Goal: Transaction & Acquisition: Purchase product/service

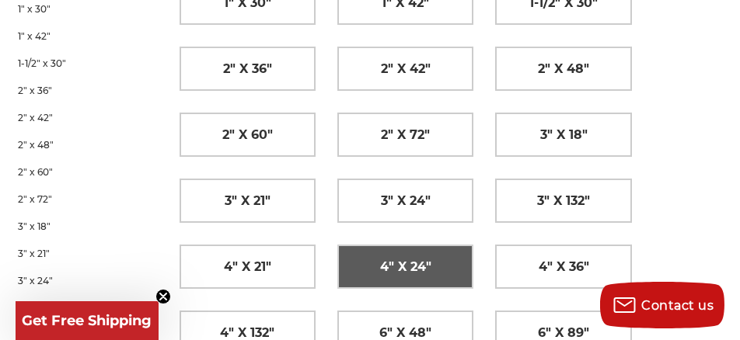
scroll to position [412, 0]
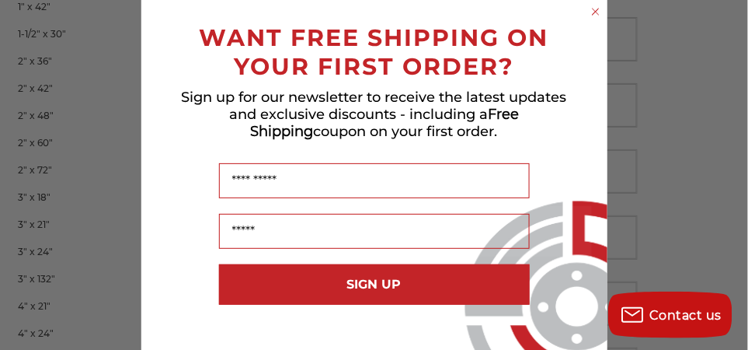
drag, startPoint x: 597, startPoint y: 9, endPoint x: 587, endPoint y: 19, distance: 14.3
click at [597, 11] on icon "Close dialog" at bounding box center [596, 12] width 16 height 16
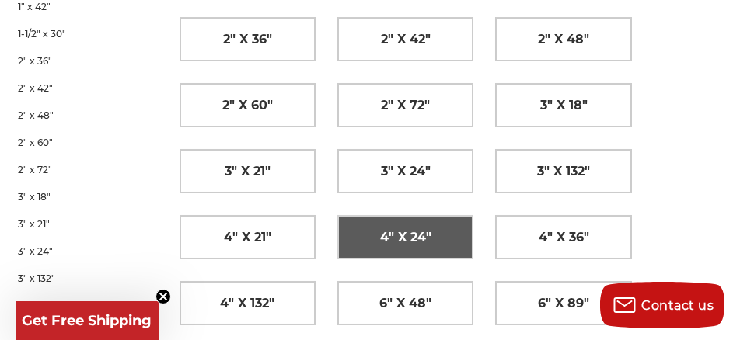
click at [378, 230] on link "4" x 24"" at bounding box center [405, 237] width 134 height 43
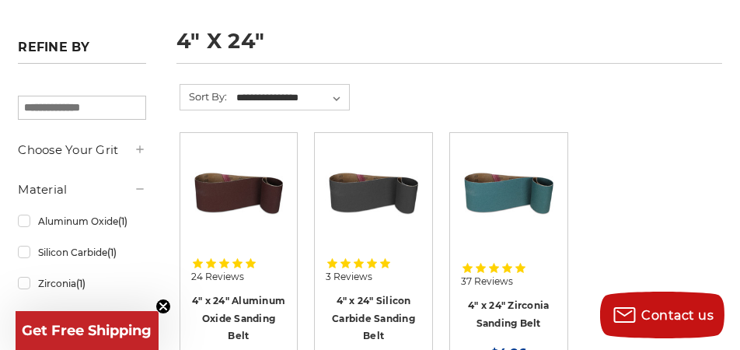
scroll to position [235, 0]
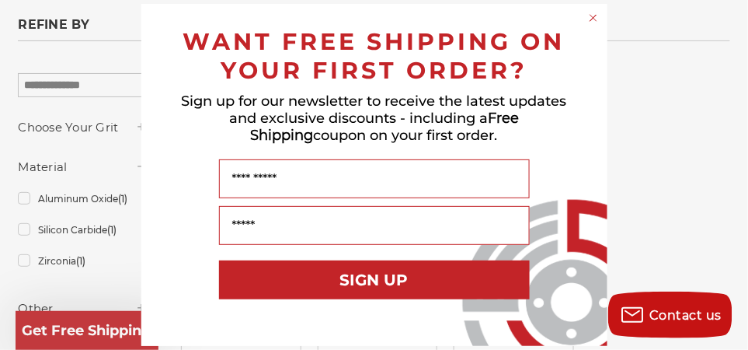
click at [593, 16] on circle "Close dialog" at bounding box center [593, 18] width 15 height 15
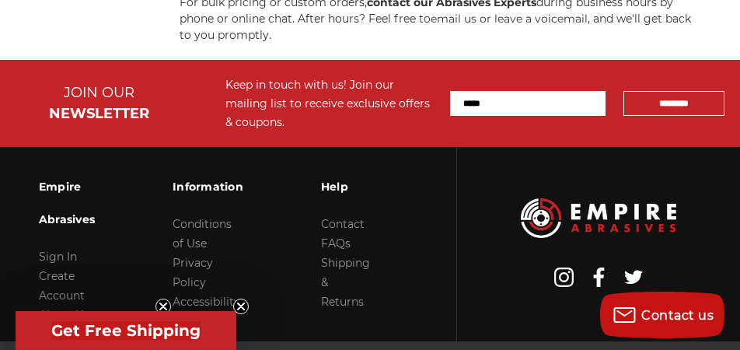
scroll to position [1345, 0]
